Goal: Transaction & Acquisition: Obtain resource

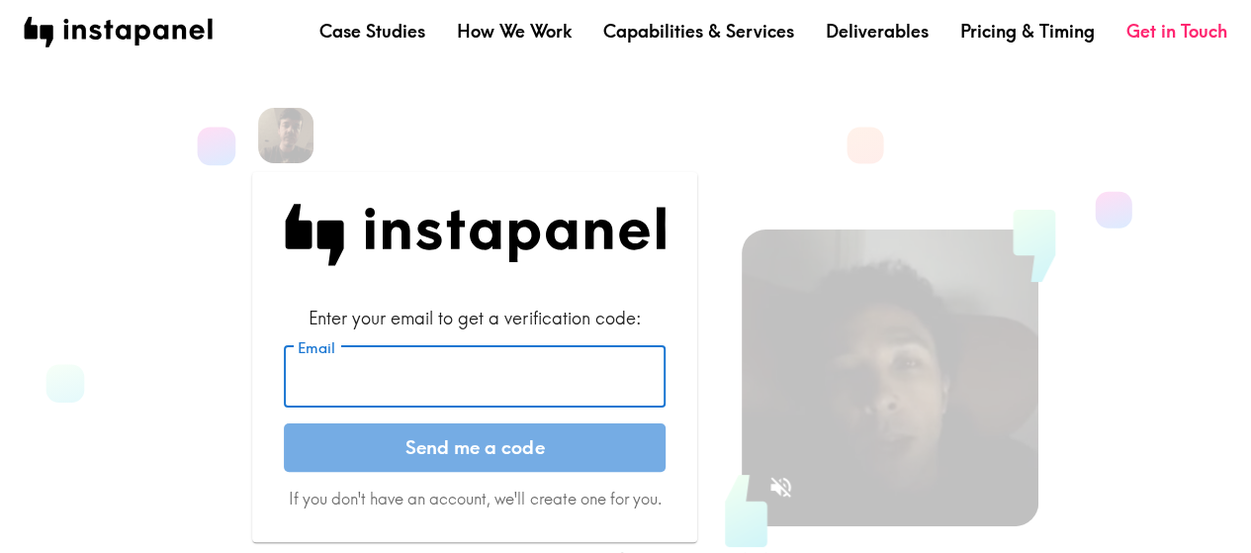
click at [470, 381] on input "Email" at bounding box center [475, 376] width 382 height 61
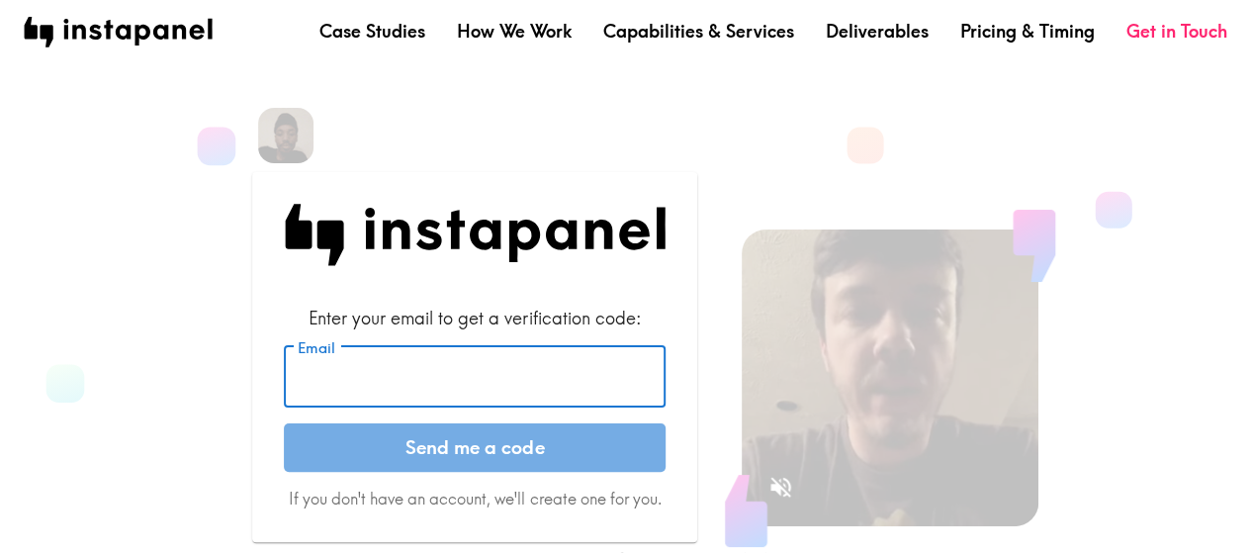
click at [371, 376] on input "Email" at bounding box center [475, 376] width 382 height 61
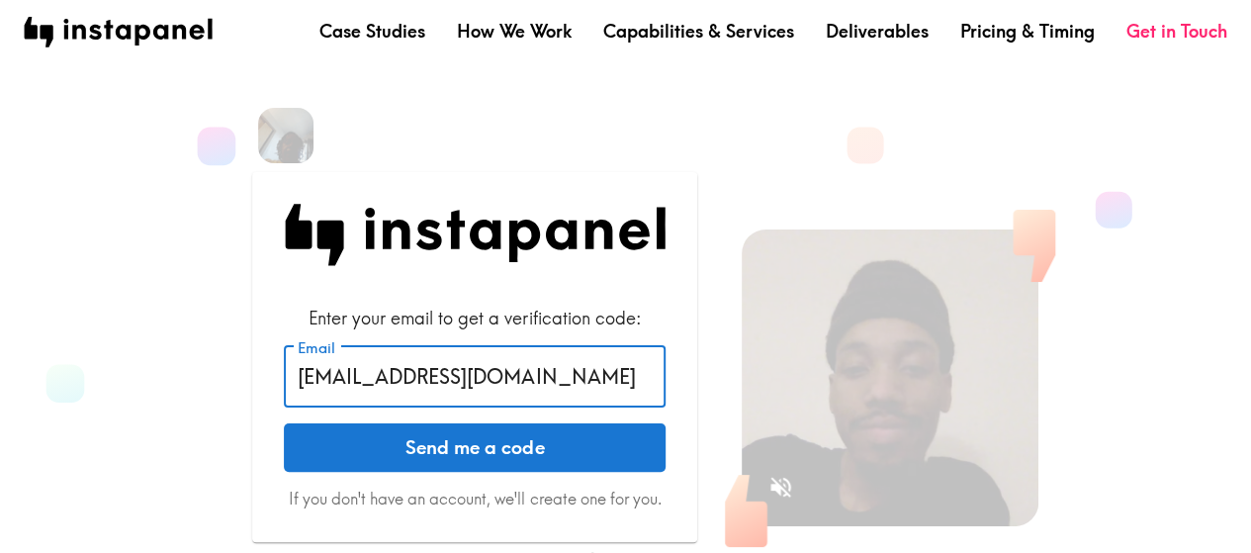
type input "[EMAIL_ADDRESS][DOMAIN_NAME]"
click at [284, 423] on button "Send me a code" at bounding box center [475, 447] width 382 height 49
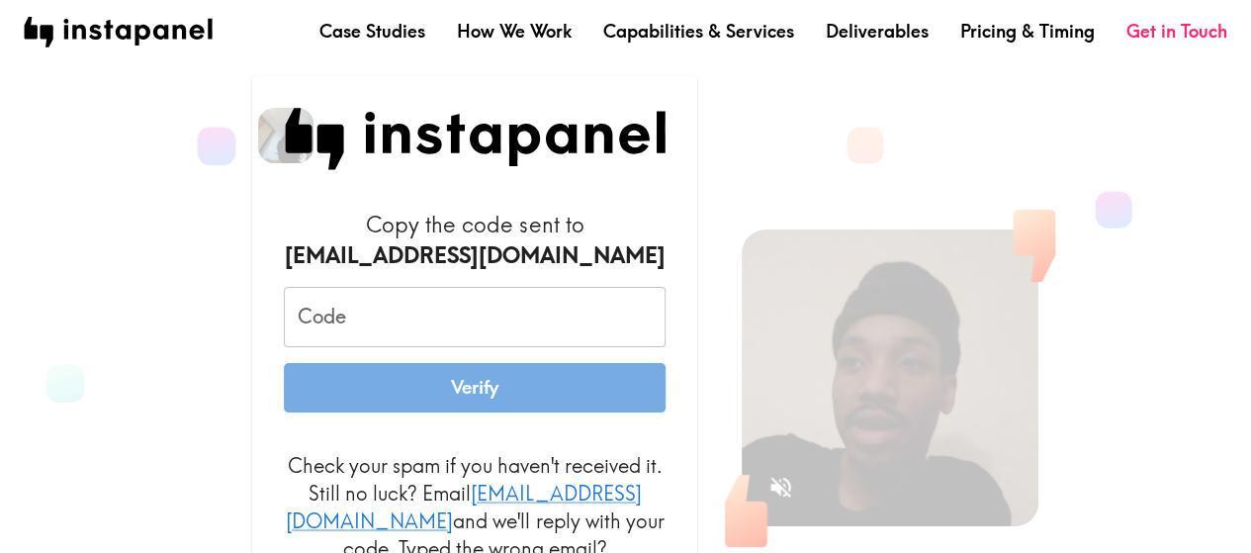
click at [400, 333] on input "Code" at bounding box center [475, 317] width 382 height 61
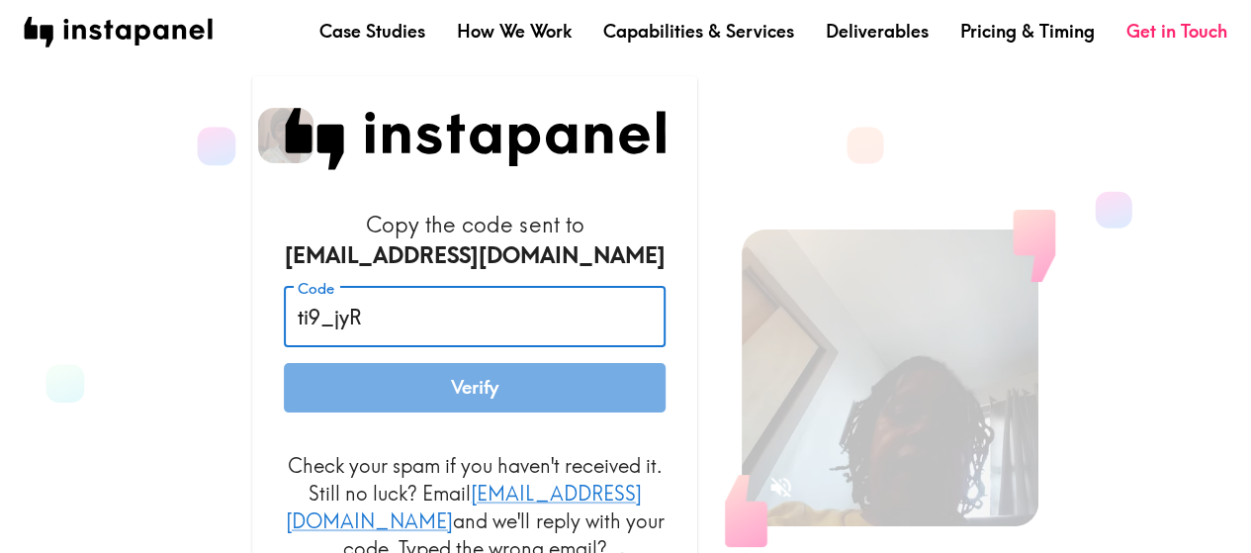
drag, startPoint x: 303, startPoint y: 339, endPoint x: 291, endPoint y: 339, distance: 11.9
click at [291, 339] on input "ti9_jyR" at bounding box center [475, 317] width 382 height 61
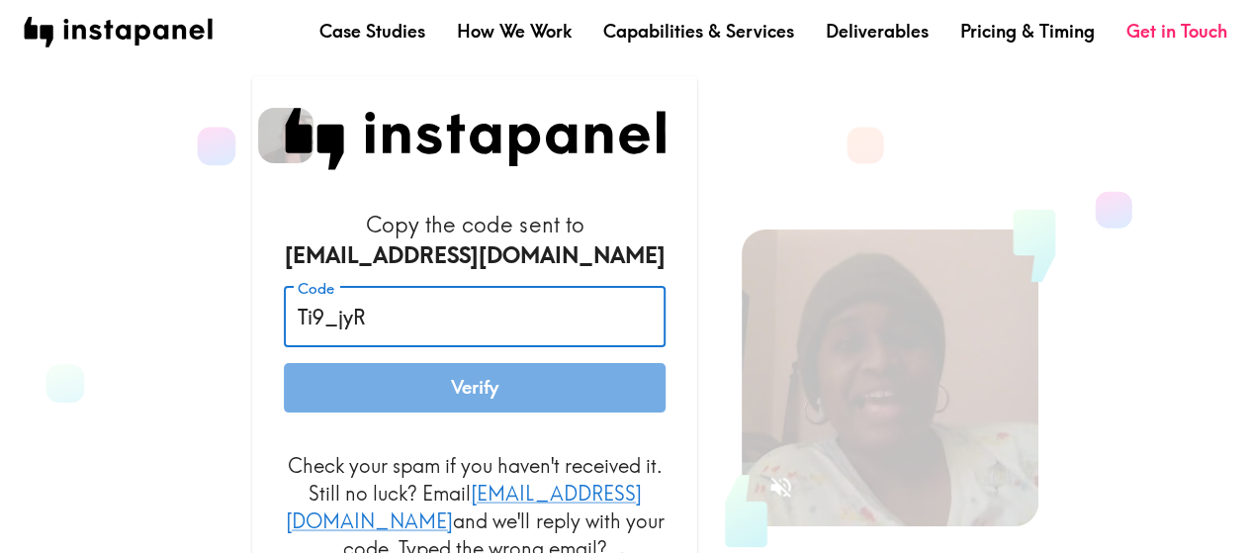
click at [448, 343] on input "Ti9_jyR" at bounding box center [475, 317] width 382 height 61
type input "Ti9_jyR_qKN"
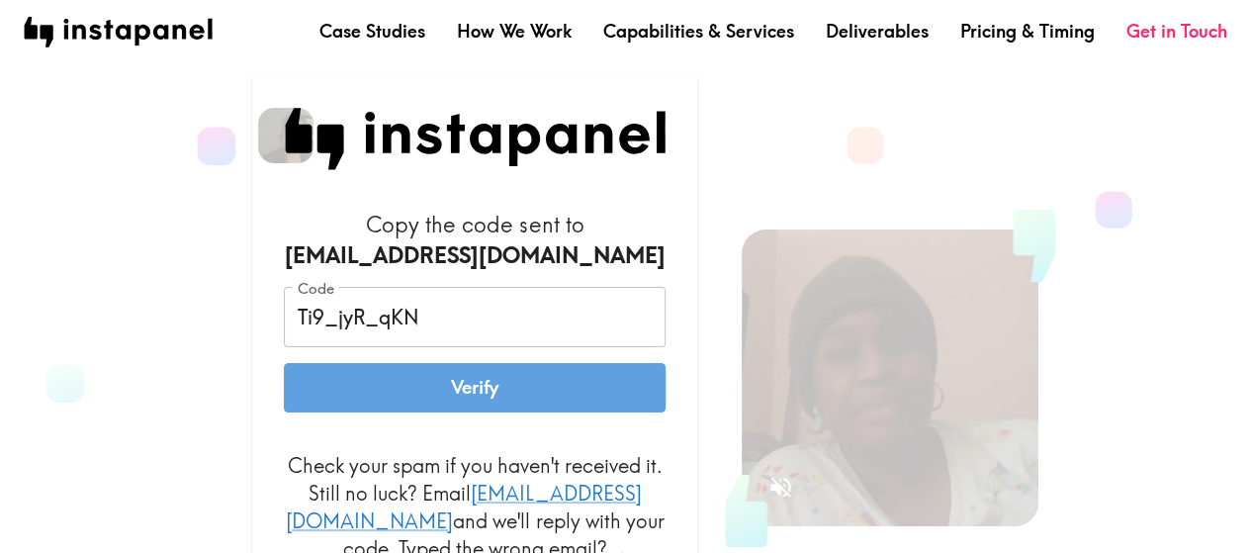
click at [482, 408] on button "Verify" at bounding box center [475, 387] width 382 height 49
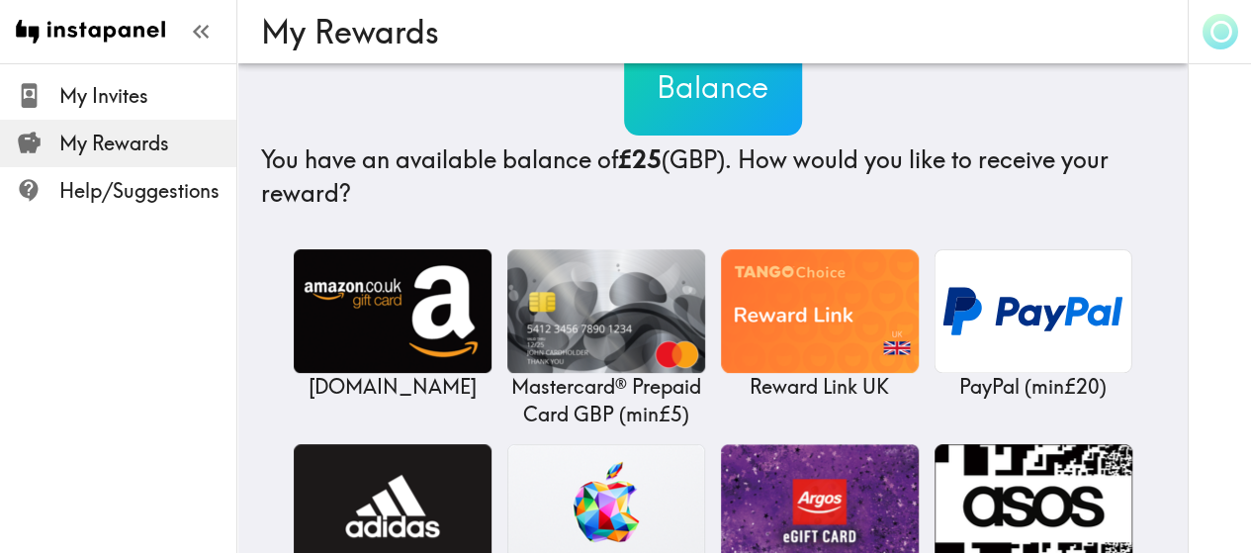
scroll to position [164, 0]
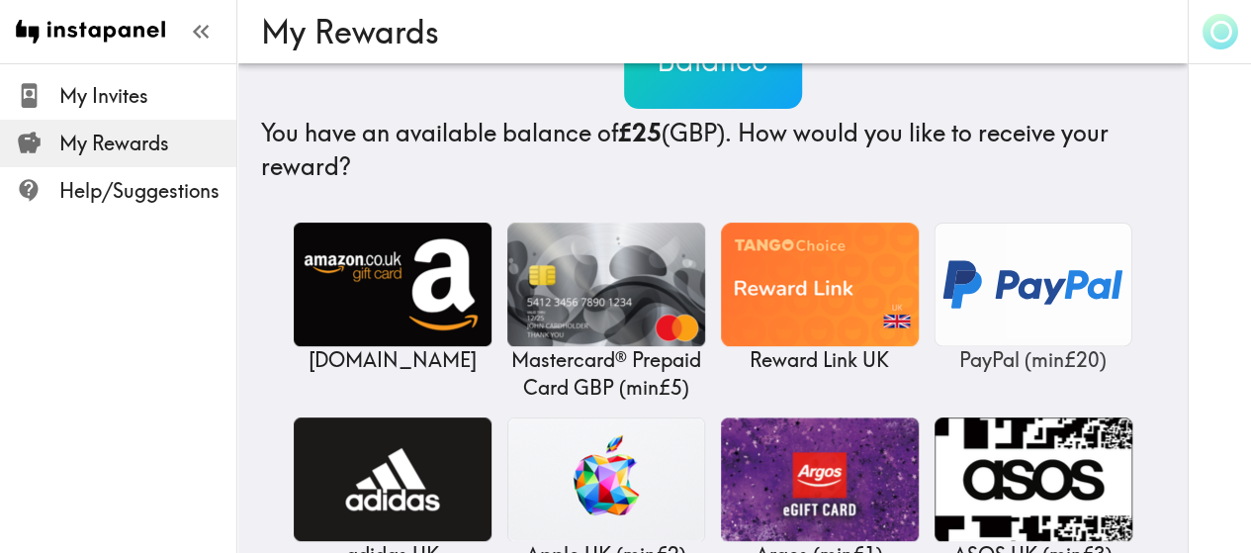
click at [1043, 300] on img at bounding box center [1034, 285] width 198 height 124
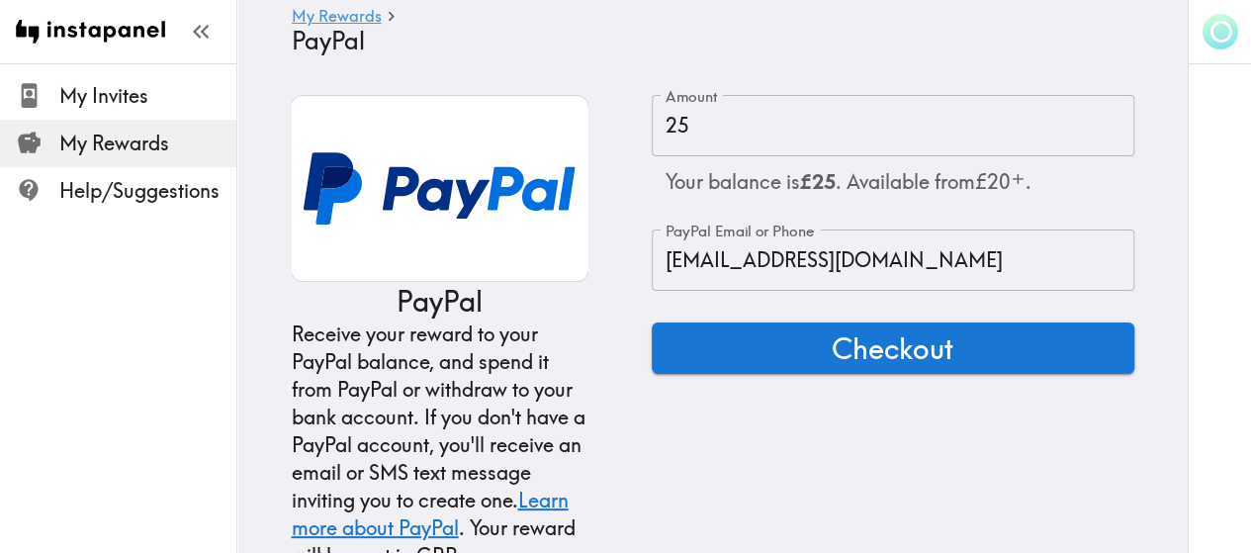
click at [849, 262] on input "[EMAIL_ADDRESS][DOMAIN_NAME]" at bounding box center [893, 260] width 483 height 61
drag, startPoint x: 911, startPoint y: 347, endPoint x: 913, endPoint y: 361, distance: 14.0
click at [909, 385] on form "Amount 25 Amount Your balance is £25 . Available from £20 ⁺ . PayPal Email or P…" at bounding box center [893, 332] width 483 height 475
click at [913, 355] on span "Checkout" at bounding box center [893, 348] width 122 height 40
